Goal: Task Accomplishment & Management: Manage account settings

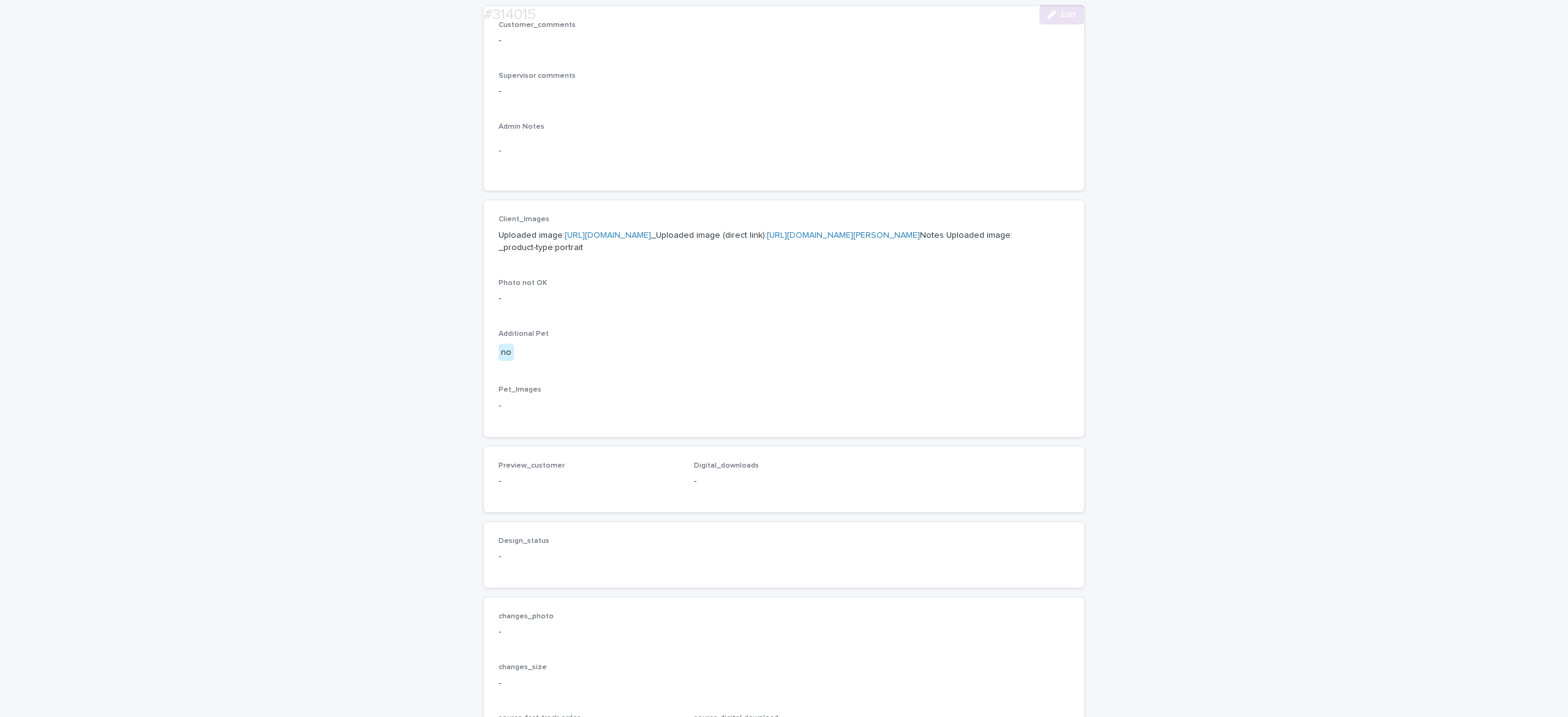
scroll to position [566, 0]
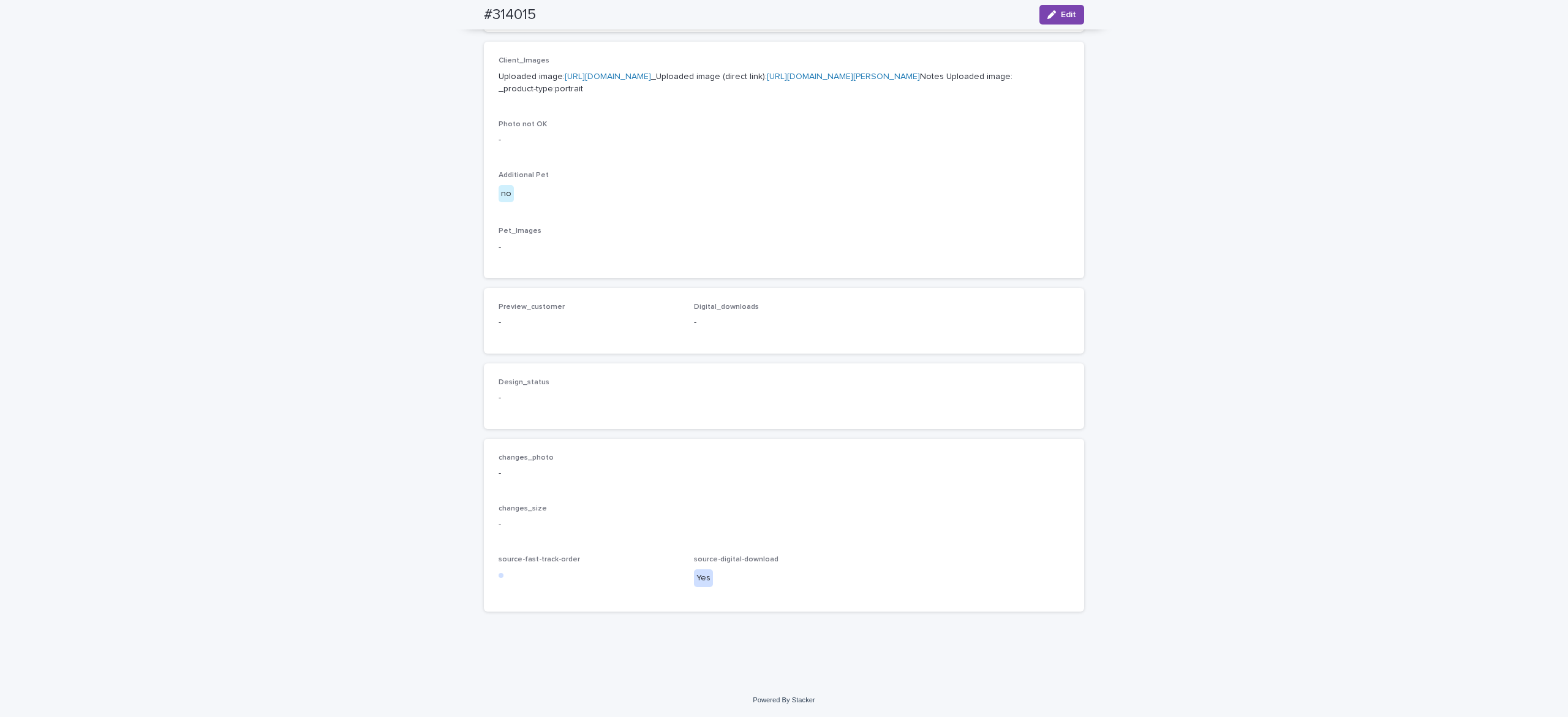
drag, startPoint x: 380, startPoint y: 125, endPoint x: 476, endPoint y: 12, distance: 148.3
click at [380, 123] on div "Loading... Saving… Loading... Saving… #314015 Edit #314015 Edit Sorry, there wa…" at bounding box center [784, 124] width 1568 height 1116
drag, startPoint x: 455, startPoint y: 9, endPoint x: 613, endPoint y: 5, distance: 158.1
click at [587, 6] on div "#314015 Edit" at bounding box center [784, 14] width 659 height 29
copy h2 "#314015"
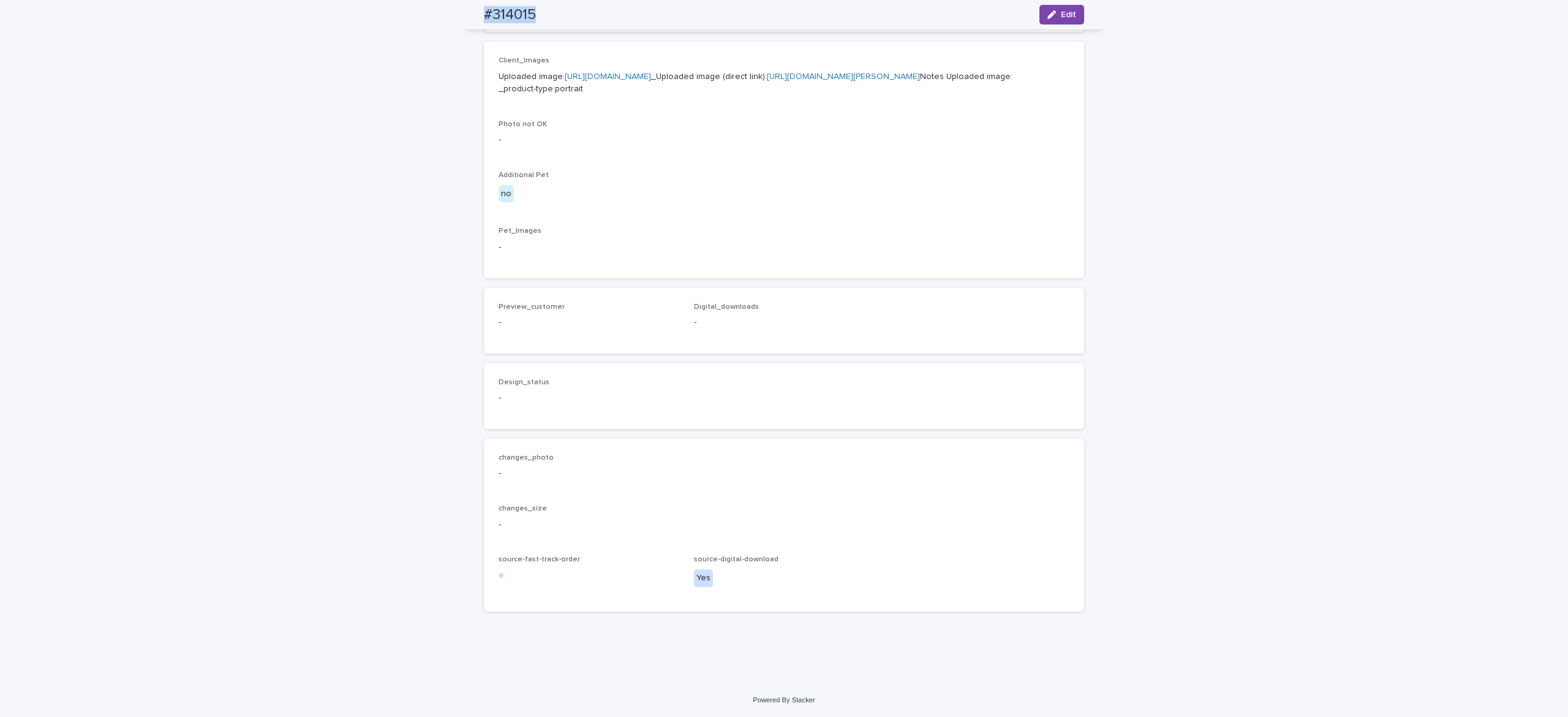
click at [1061, 15] on span "Edit" at bounding box center [1068, 15] width 15 height 9
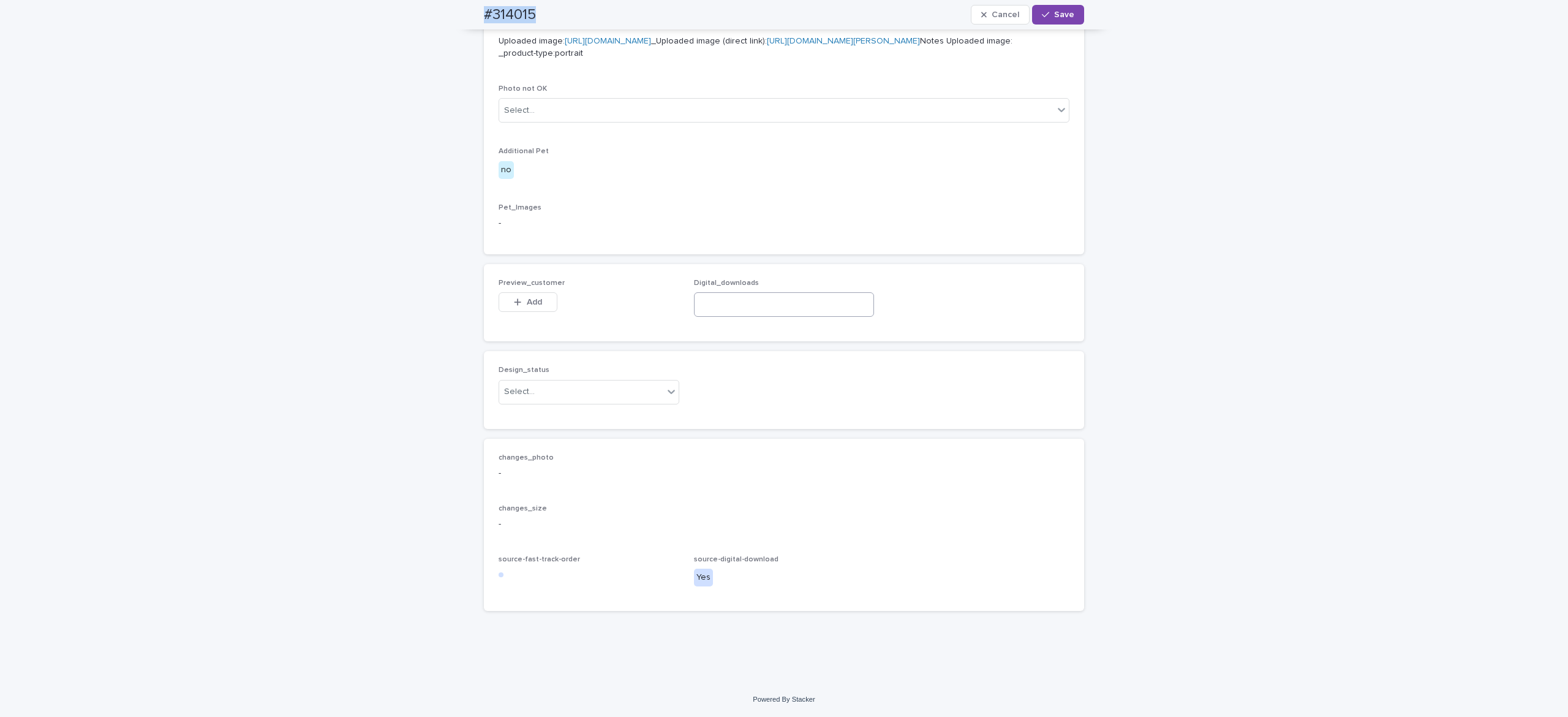
scroll to position [584, 0]
click at [733, 317] on input at bounding box center [784, 305] width 181 height 25
paste input "**********"
type input "**********"
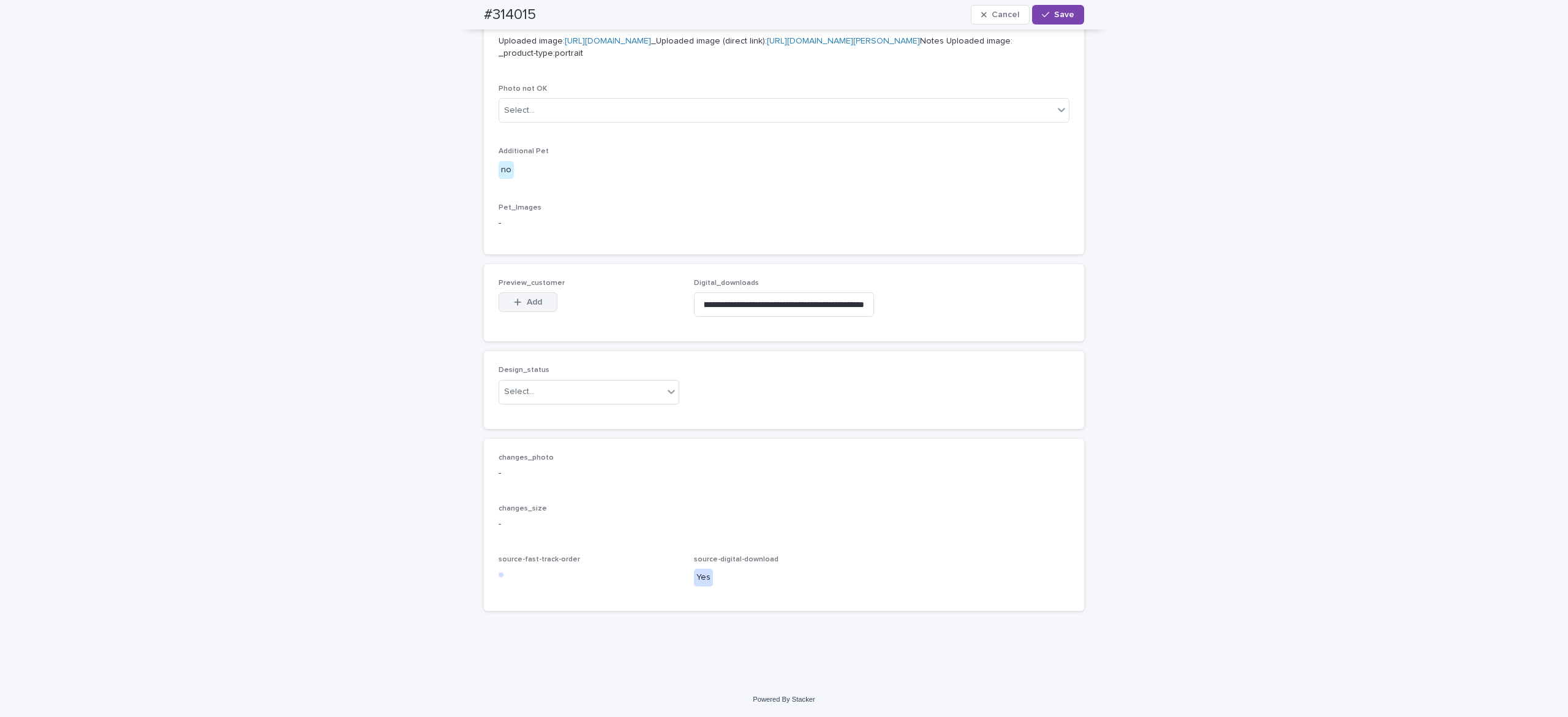
click at [527, 306] on span "Add" at bounding box center [534, 302] width 15 height 9
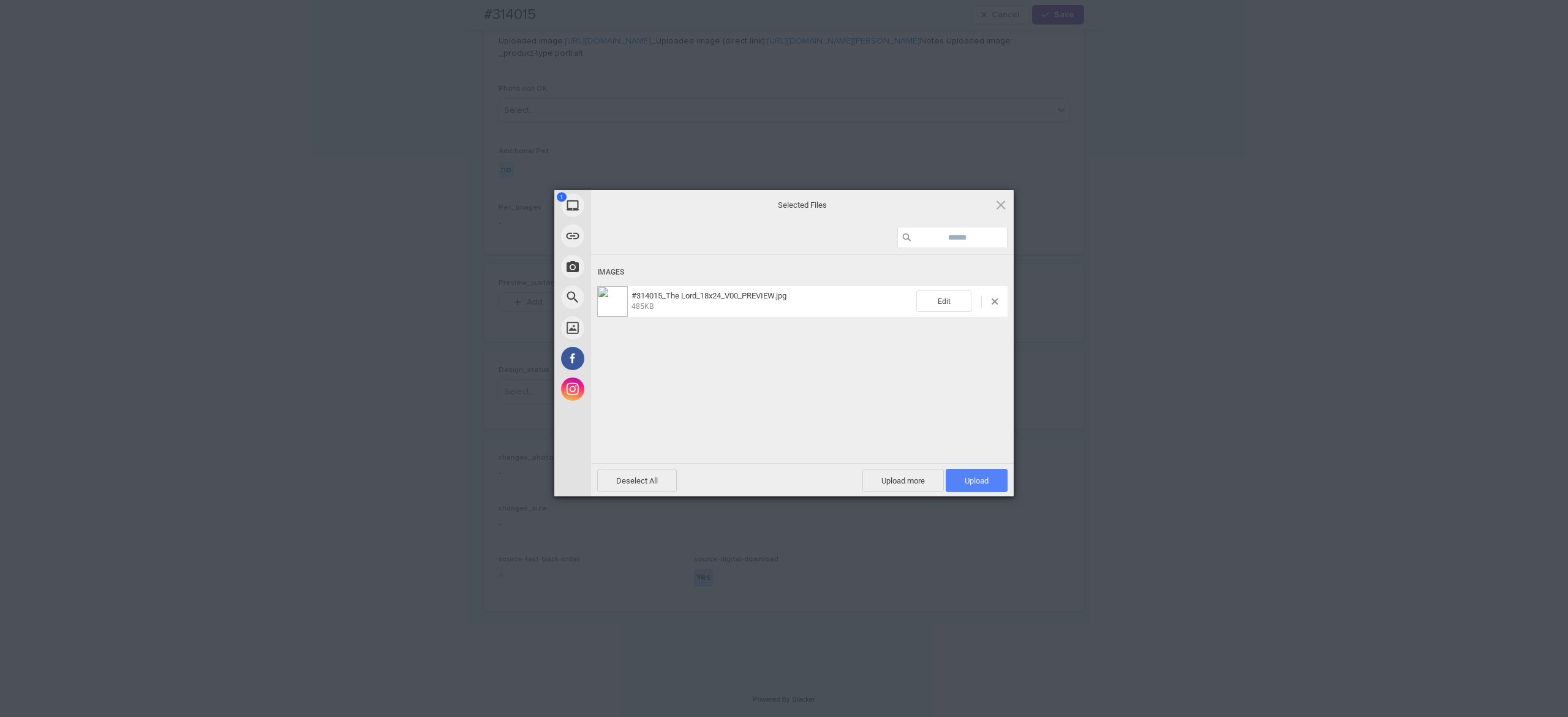
click at [983, 479] on span "Upload 1" at bounding box center [976, 480] width 24 height 9
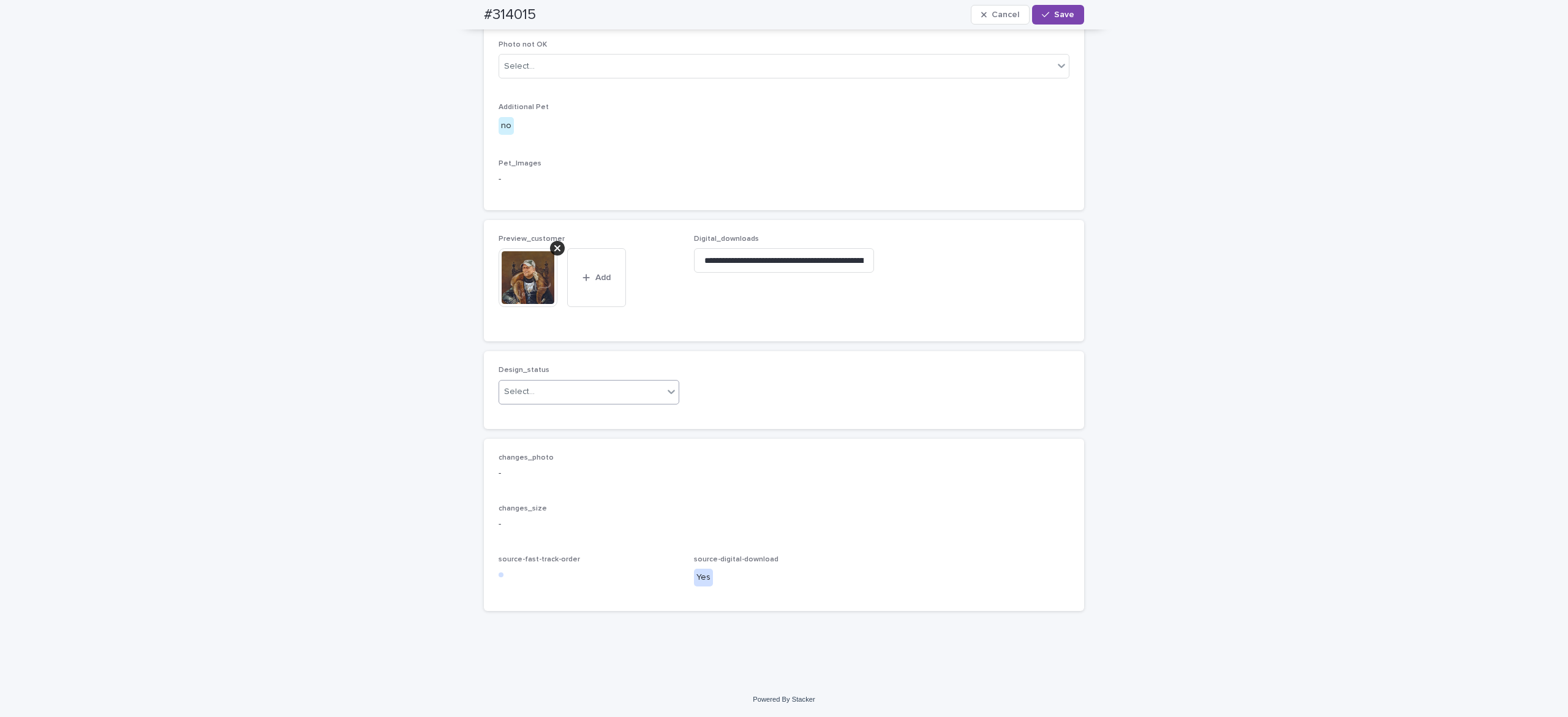
click at [586, 402] on div "Select..." at bounding box center [581, 392] width 164 height 20
click at [594, 457] on div "Uploaded" at bounding box center [580, 456] width 180 height 22
click at [1059, 12] on span "Save" at bounding box center [1064, 15] width 20 height 9
click at [512, 326] on img at bounding box center [528, 296] width 59 height 59
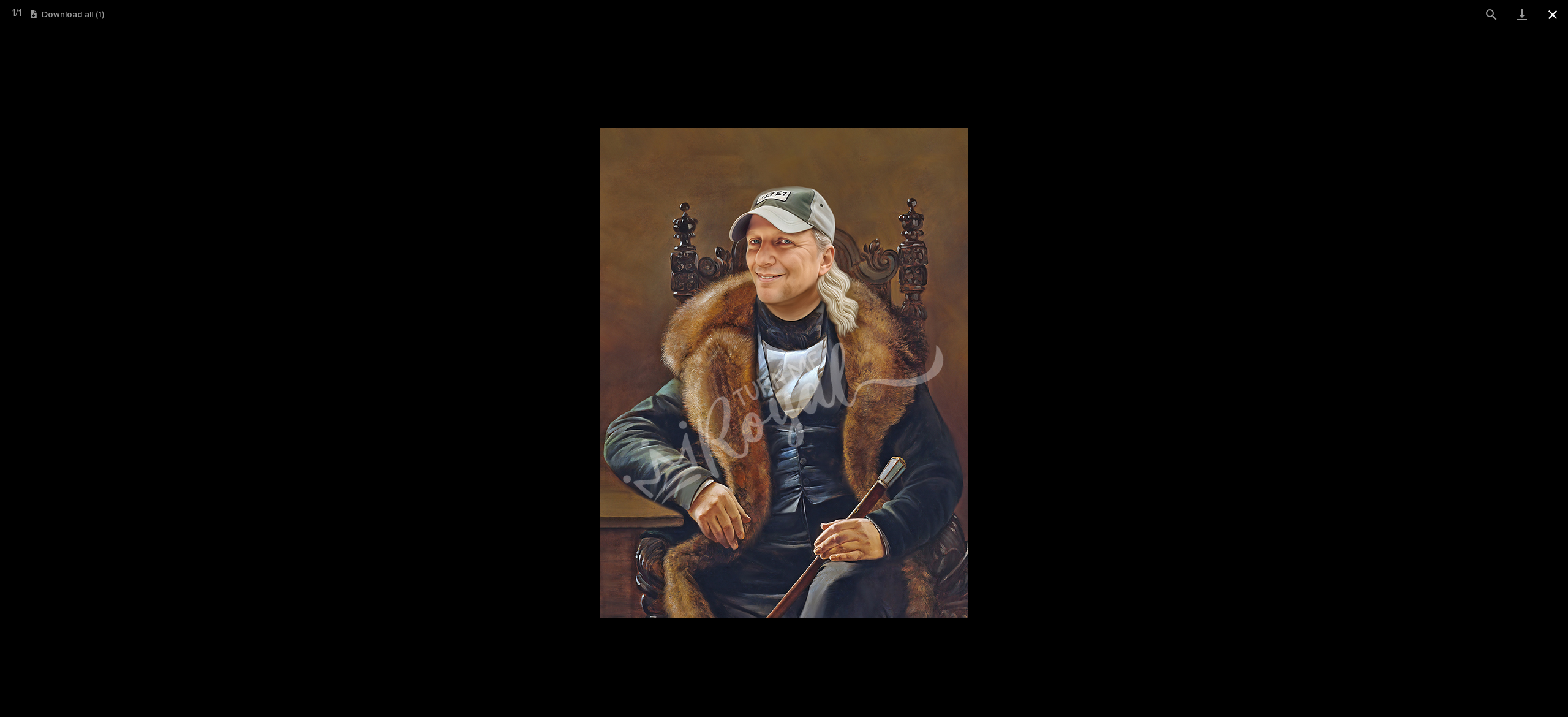
click at [1554, 19] on button "Close gallery" at bounding box center [1552, 14] width 30 height 29
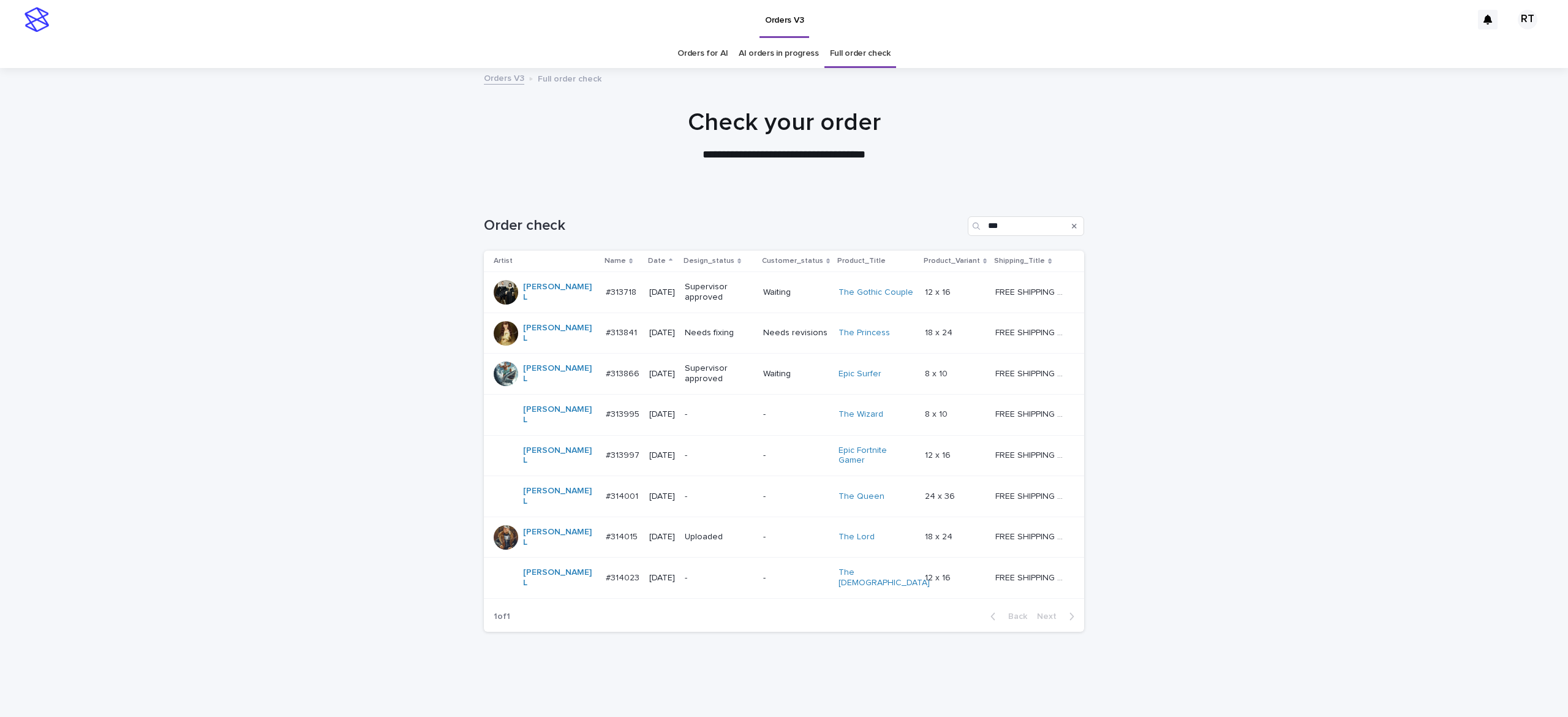
click at [731, 340] on td "Needs fixing" at bounding box center [719, 333] width 79 height 41
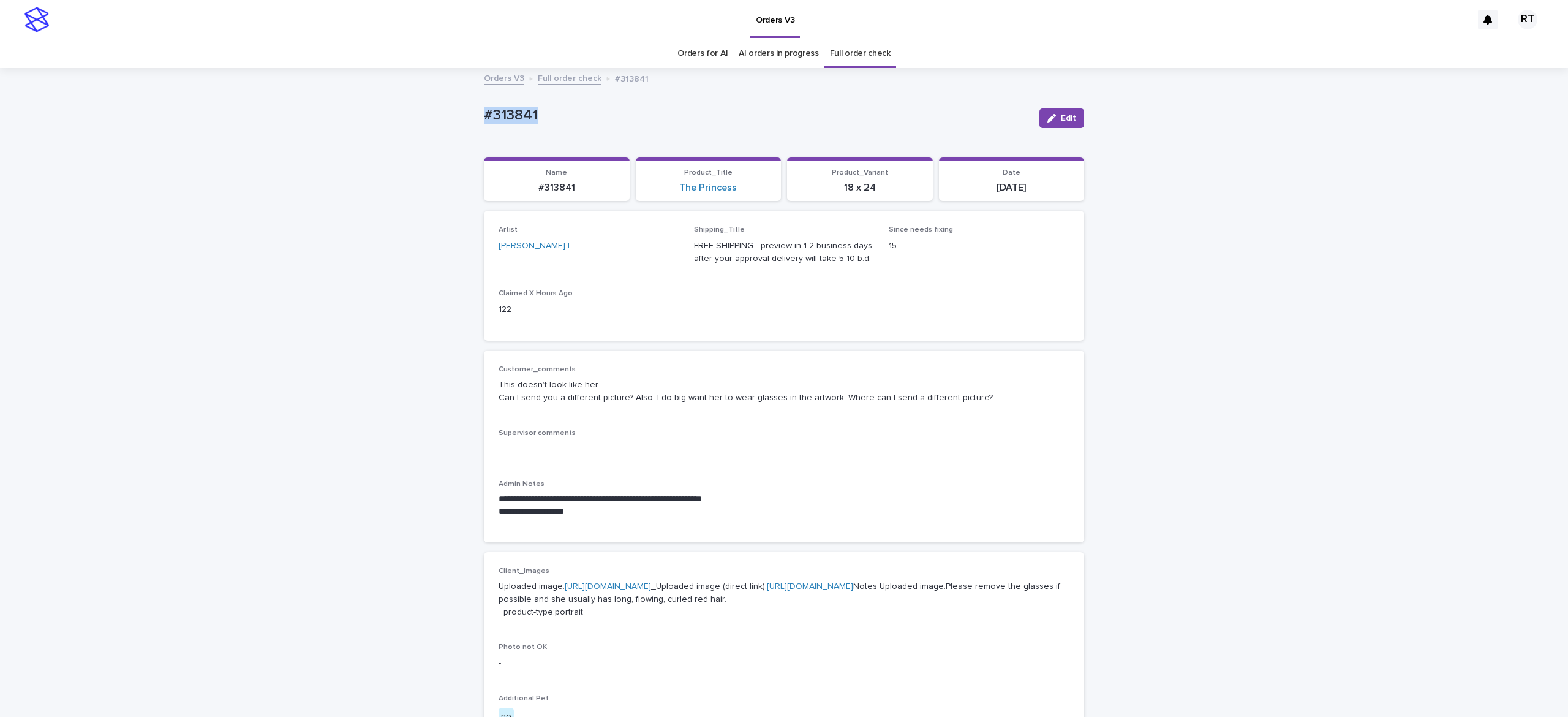
drag, startPoint x: 473, startPoint y: 107, endPoint x: 690, endPoint y: 97, distance: 217.2
click at [664, 97] on div "**********" at bounding box center [784, 700] width 1568 height 1260
drag, startPoint x: 276, startPoint y: 80, endPoint x: 434, endPoint y: 92, distance: 158.5
click at [277, 82] on div "Orders V3 Full order check #313841" at bounding box center [784, 79] width 1568 height 17
